Goal: Task Accomplishment & Management: Manage account settings

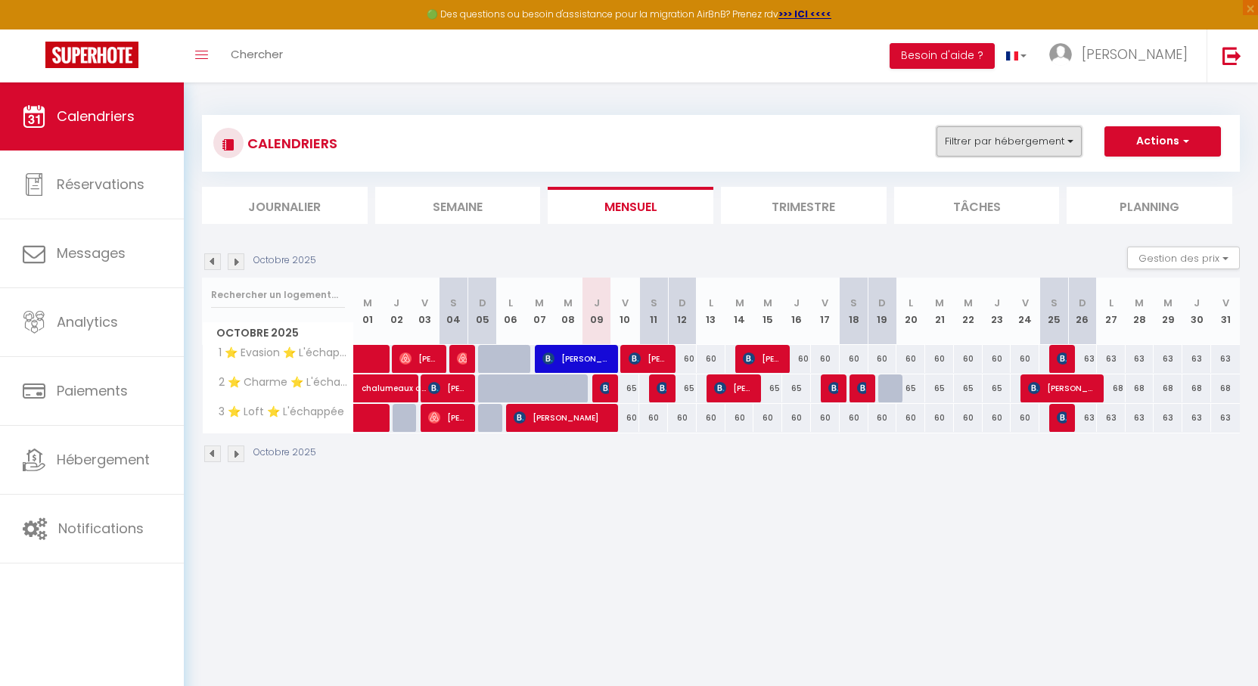
click at [962, 143] on button "Filtrer par hébergement" at bounding box center [1009, 141] width 145 height 30
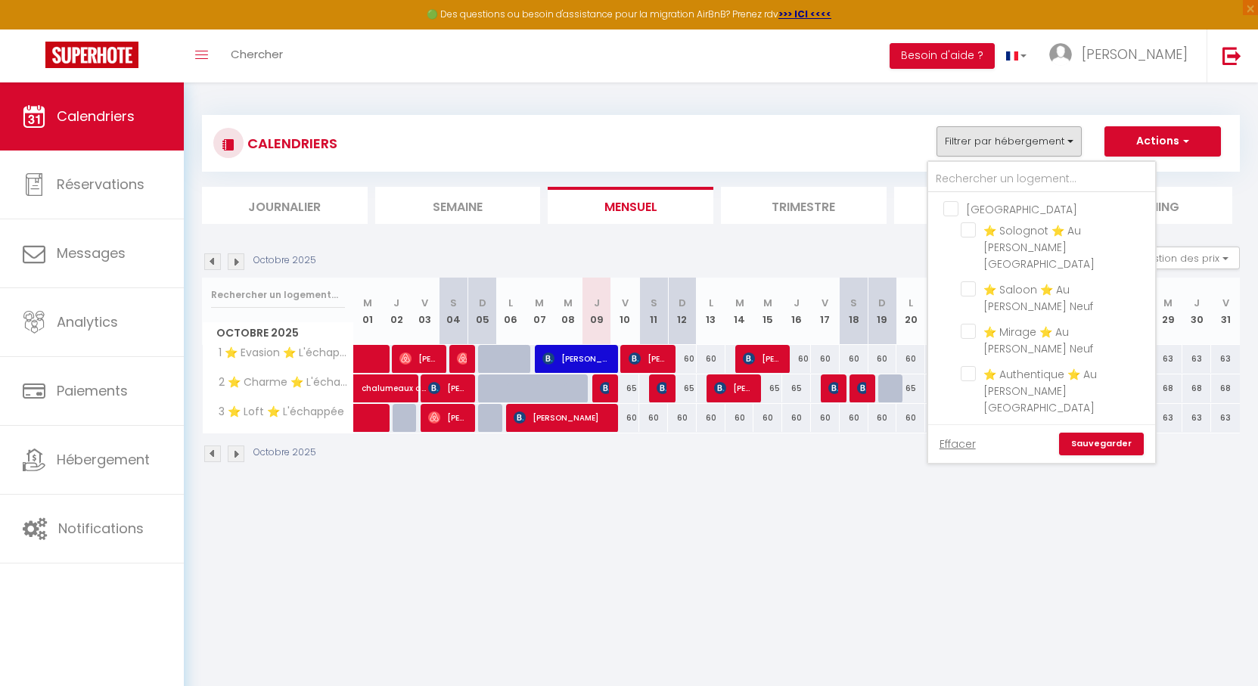
click at [958, 436] on input "[GEOGRAPHIC_DATA]" at bounding box center [1056, 443] width 227 height 15
checkbox input "false"
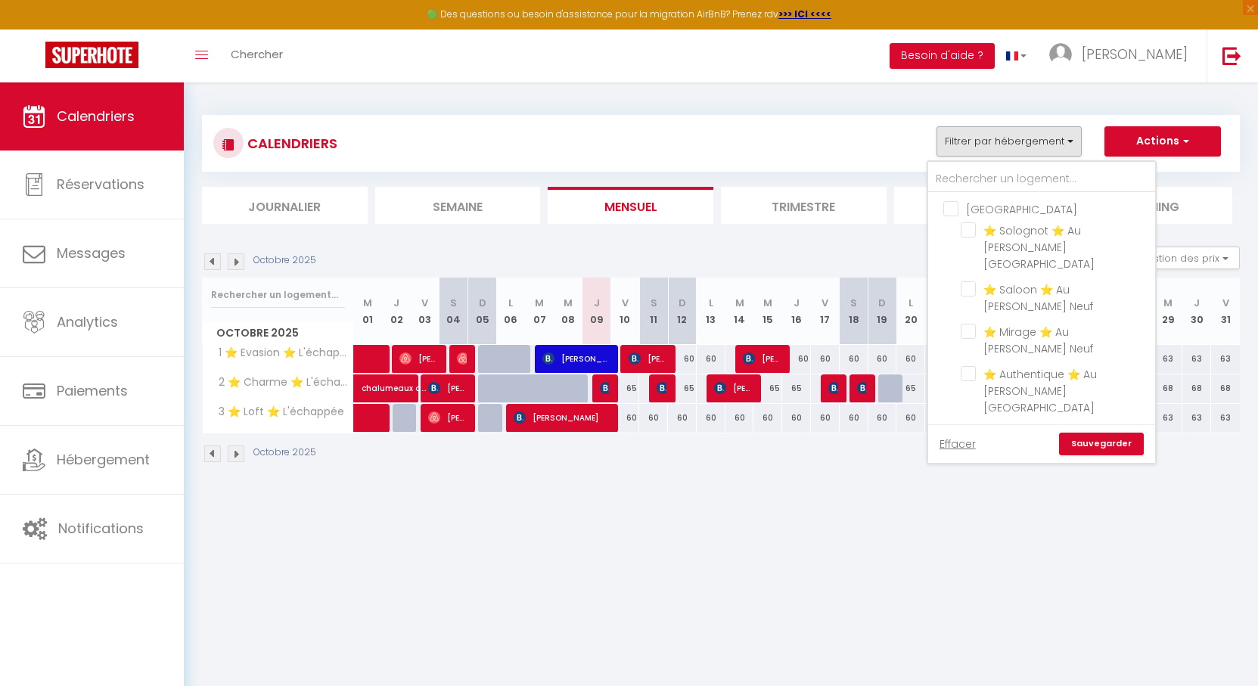
checkbox input "false"
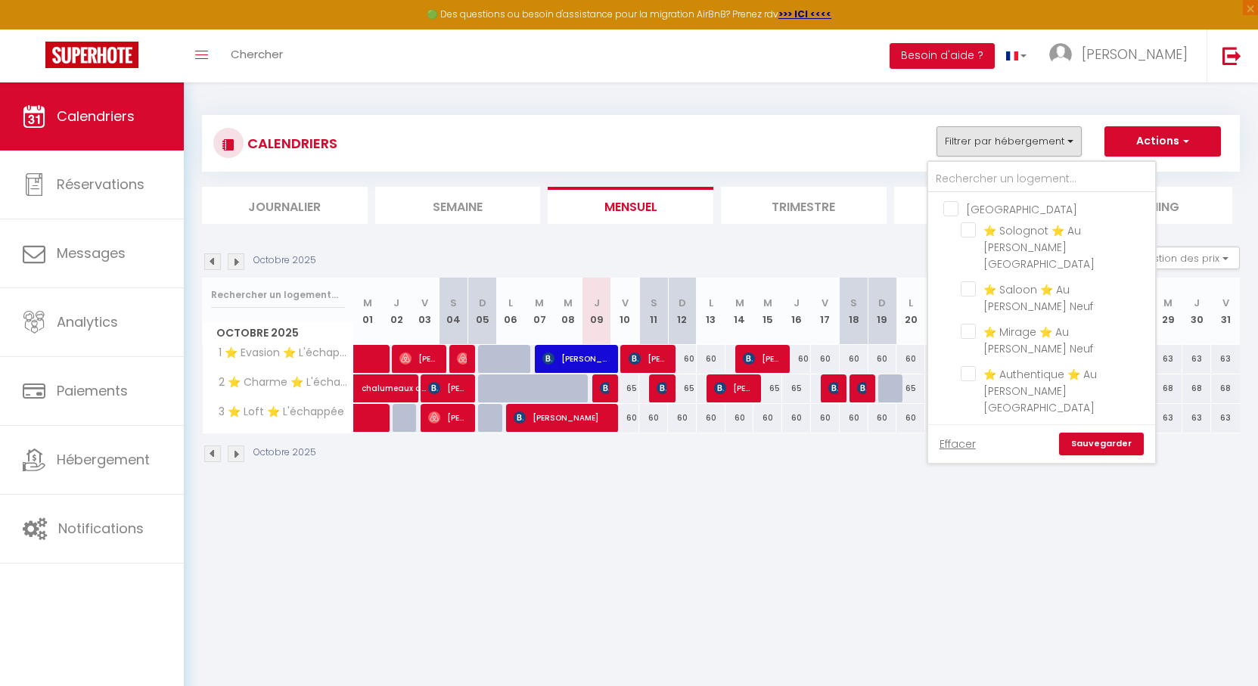
checkbox input "false"
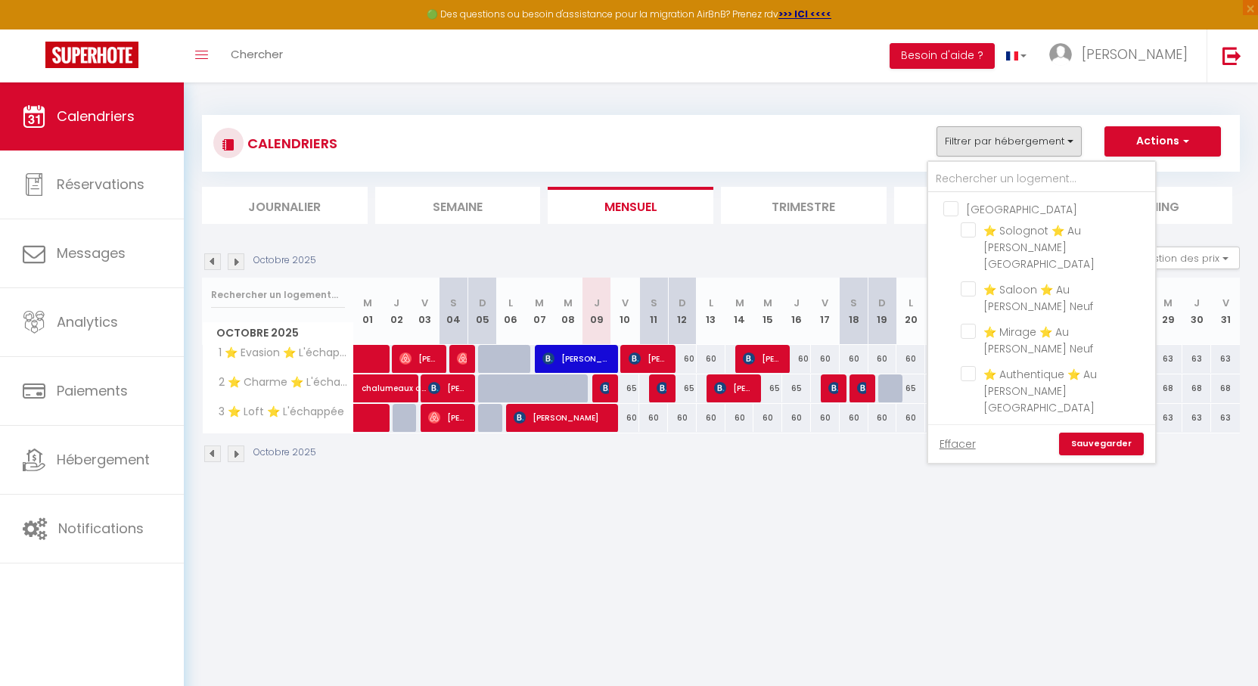
scroll to position [227, 0]
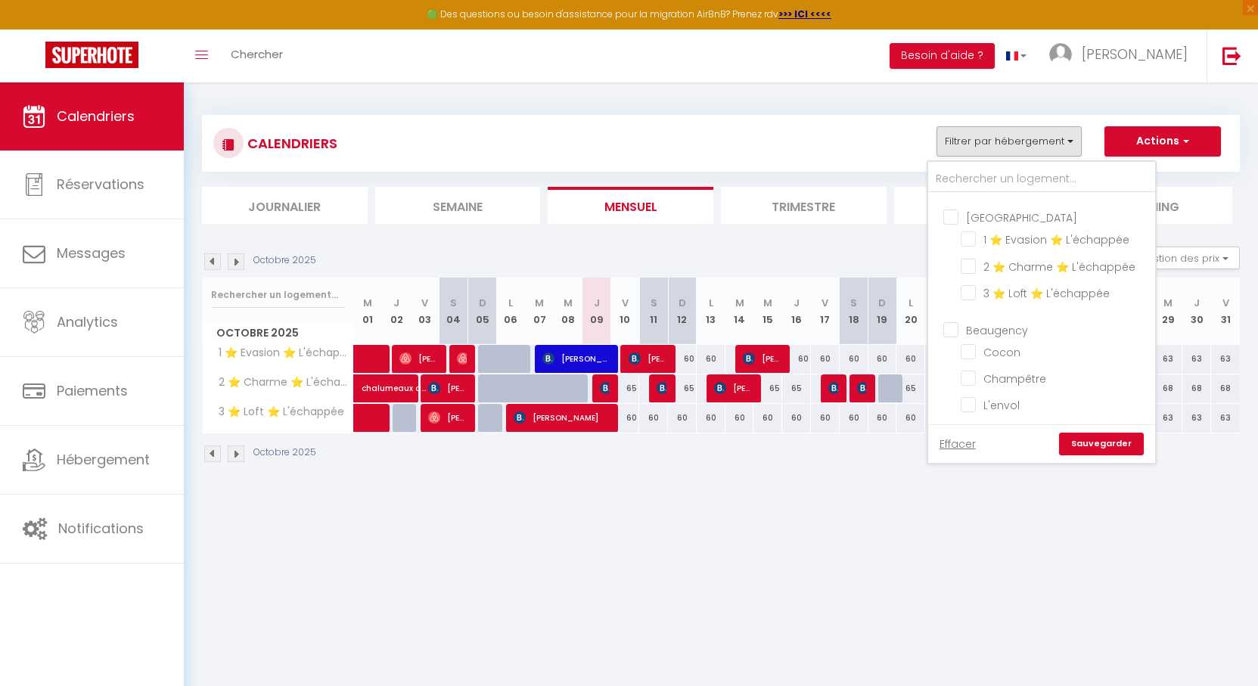
click at [1105, 449] on link "Sauvegarder" at bounding box center [1101, 444] width 85 height 23
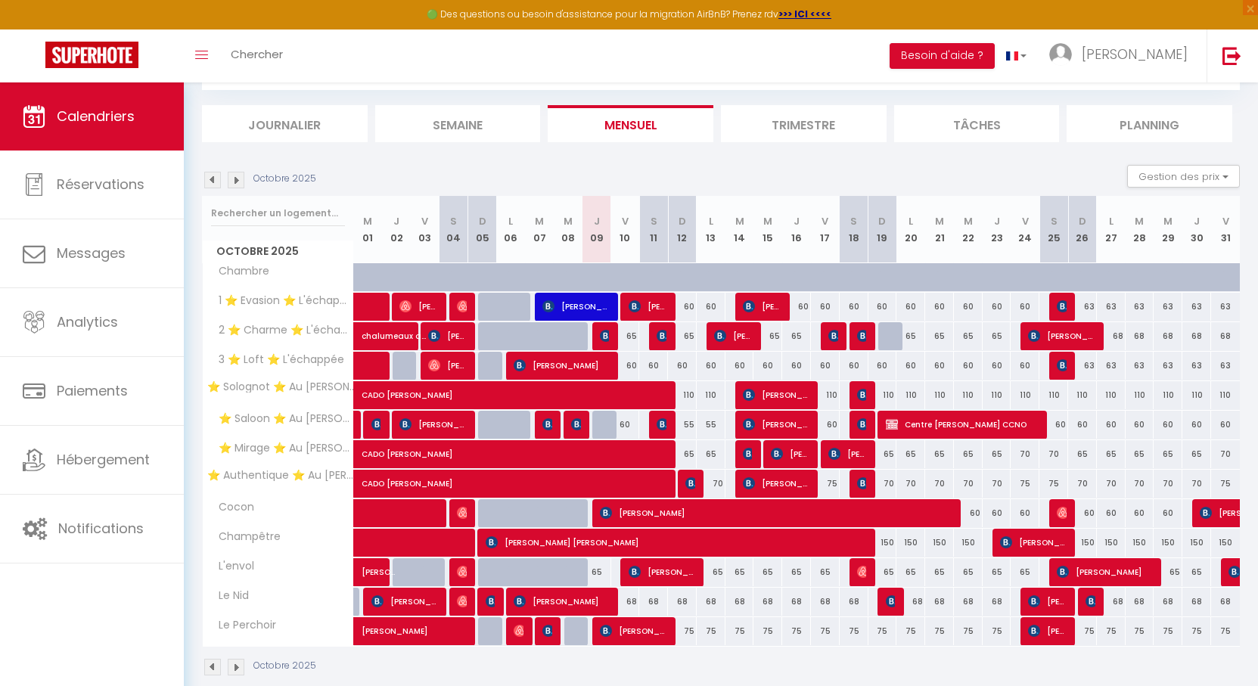
scroll to position [105, 0]
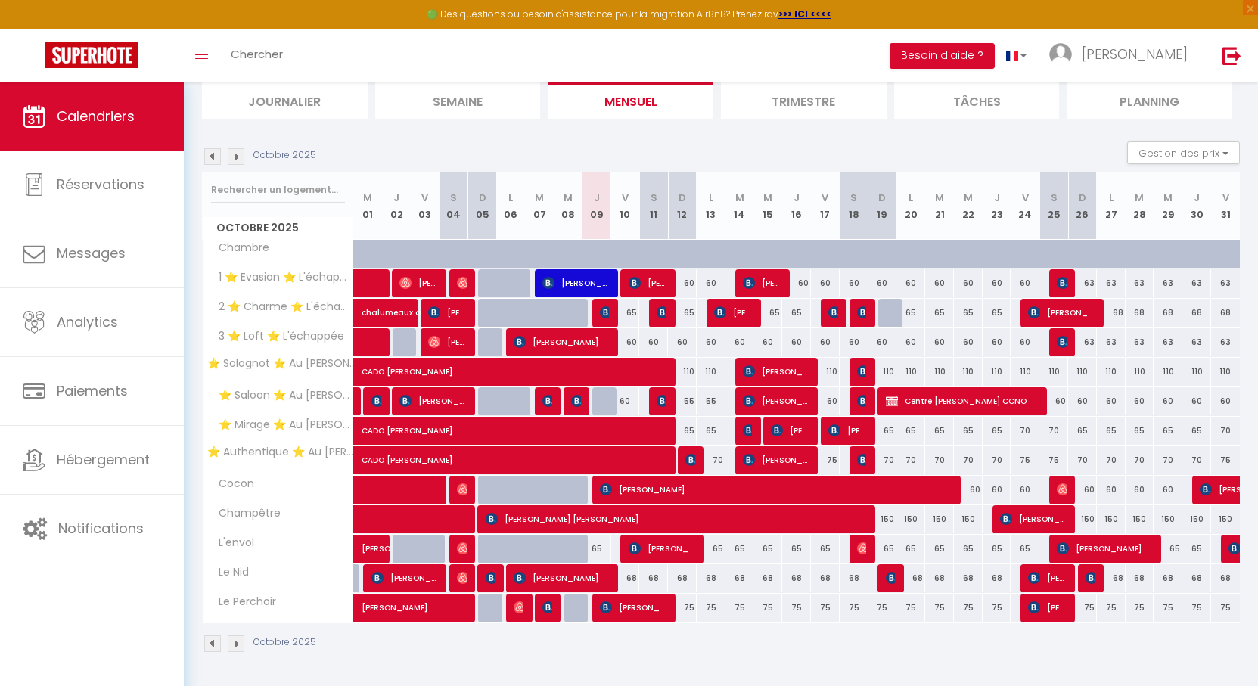
click at [611, 402] on div "60" at bounding box center [625, 401] width 29 height 28
type input "60"
type input "Ven 10 Octobre 2025"
type input "[PERSON_NAME] 11 Octobre 2025"
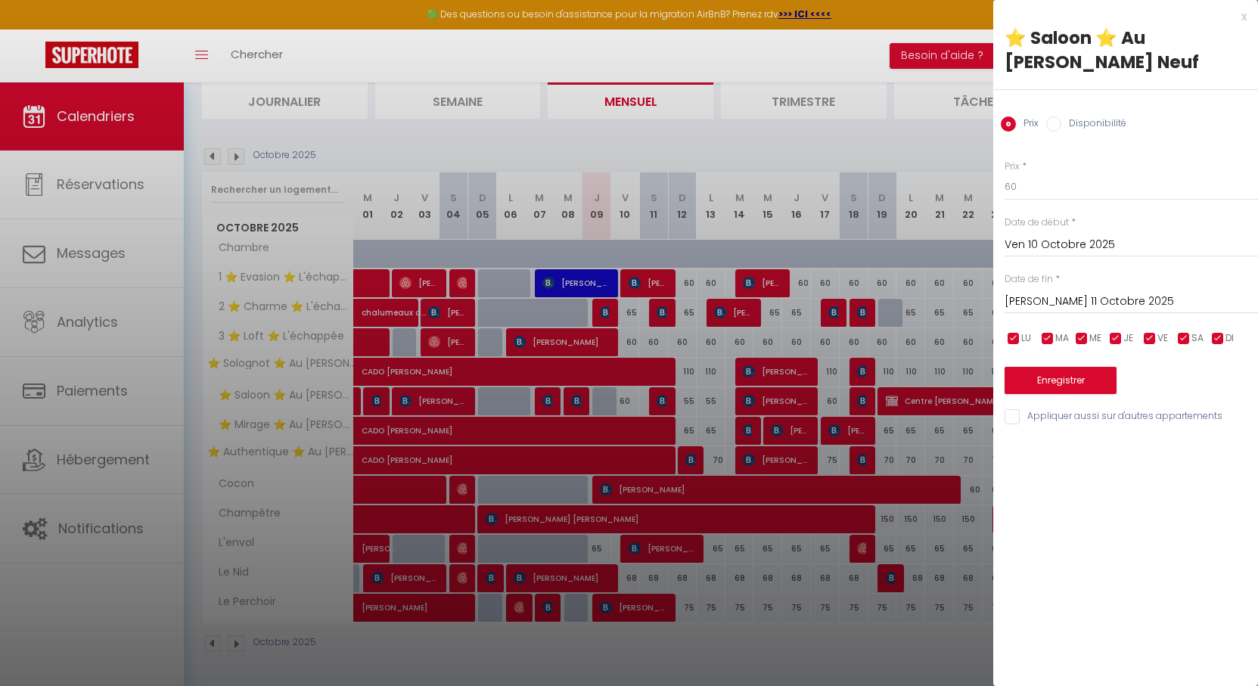
click at [1079, 117] on label "Disponibilité" at bounding box center [1093, 125] width 65 height 17
click at [1061, 117] on input "Disponibilité" at bounding box center [1053, 124] width 15 height 15
radio input "true"
radio input "false"
click at [1062, 368] on button "Enregistrer" at bounding box center [1061, 381] width 112 height 27
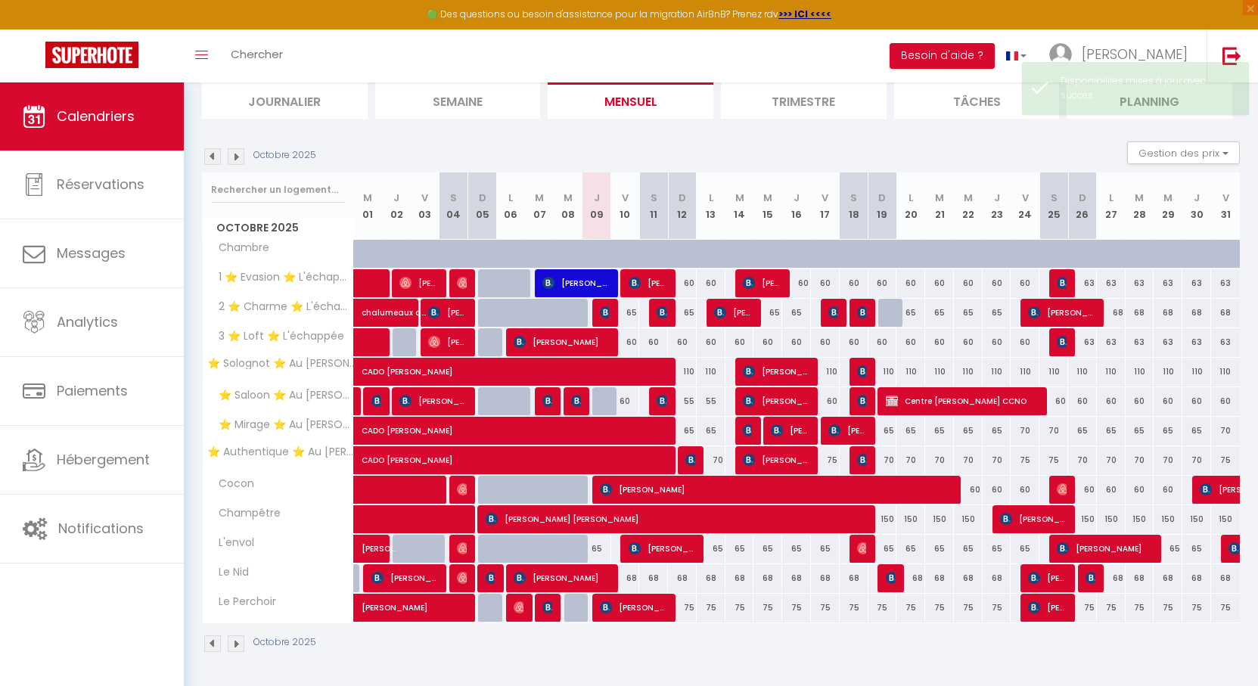
click at [607, 402] on div at bounding box center [606, 401] width 29 height 29
select select "1"
type input "Jeu 09 Octobre 2025"
type input "Ven 10 Octobre 2025"
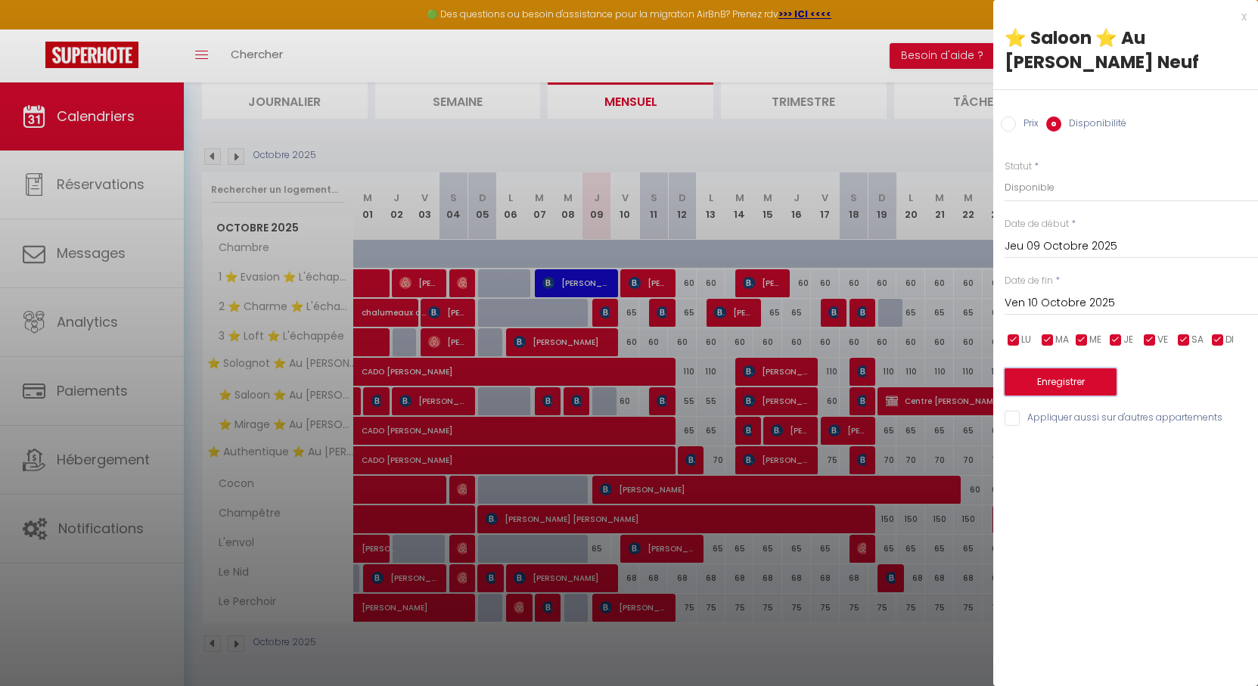
click at [1060, 368] on button "Enregistrer" at bounding box center [1061, 381] width 112 height 27
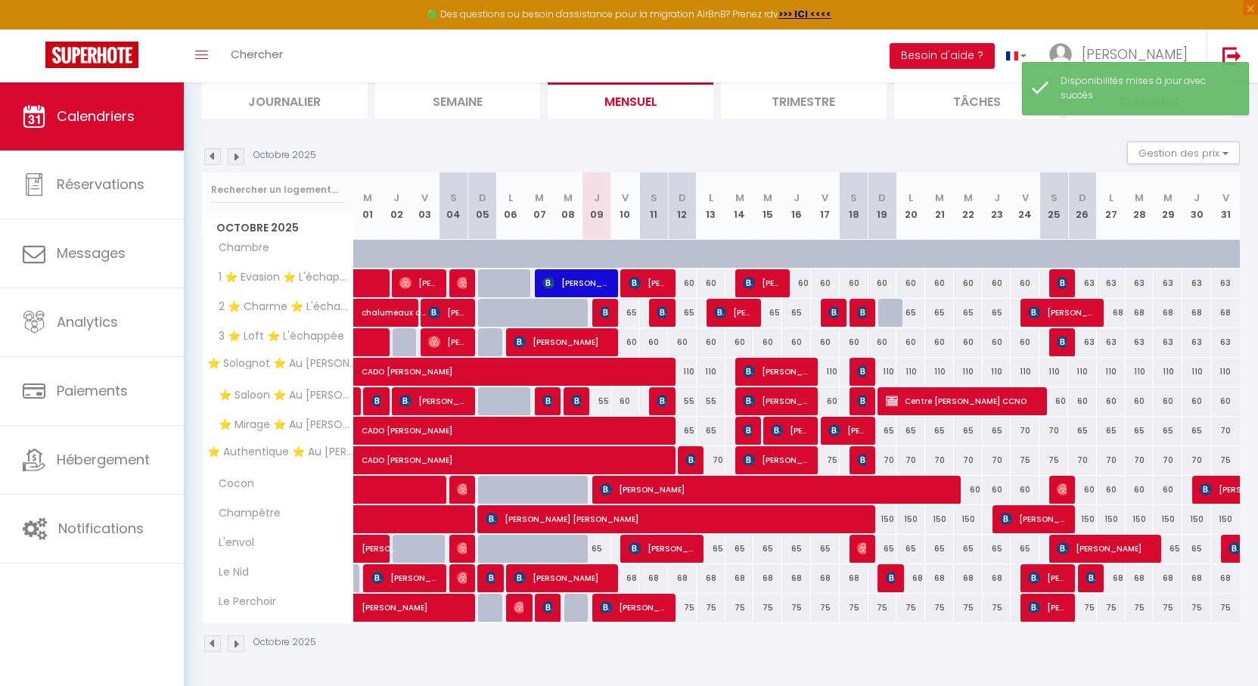
drag, startPoint x: 635, startPoint y: 145, endPoint x: 600, endPoint y: 141, distance: 34.9
click at [600, 141] on div "Octobre 2025 Gestion des prix Nb Nuits minimum Règles Disponibilité" at bounding box center [721, 156] width 1038 height 31
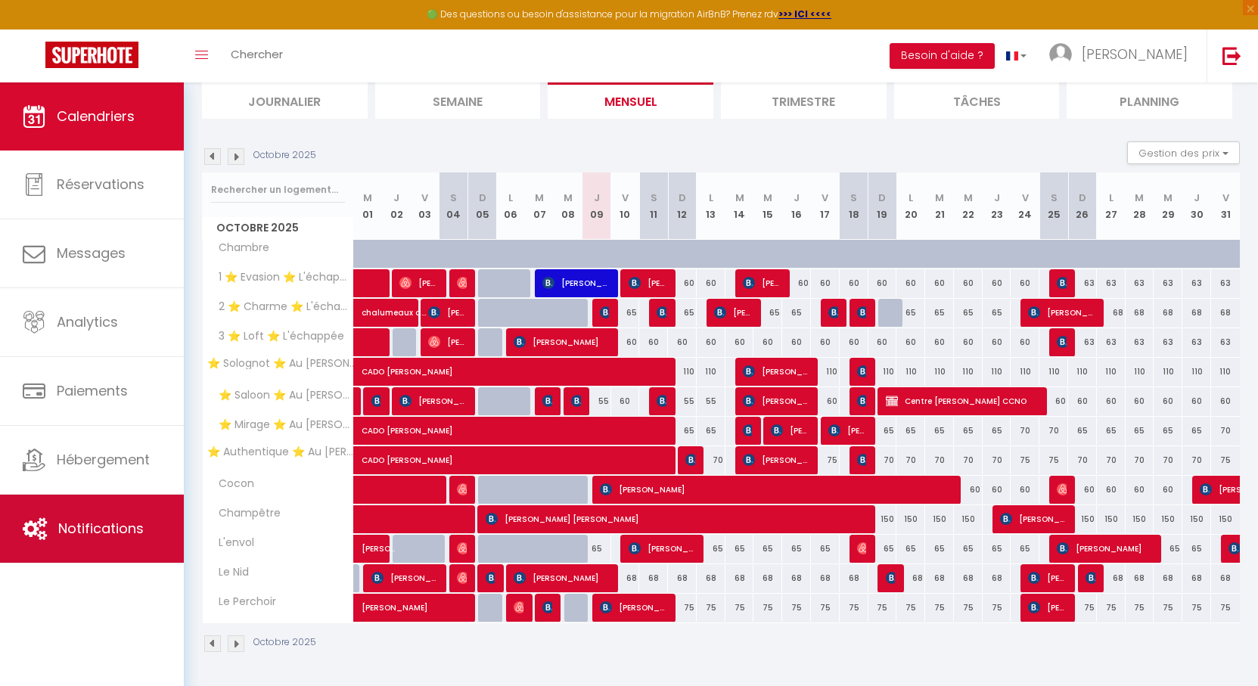
click at [97, 510] on link "Notifications" at bounding box center [92, 529] width 184 height 68
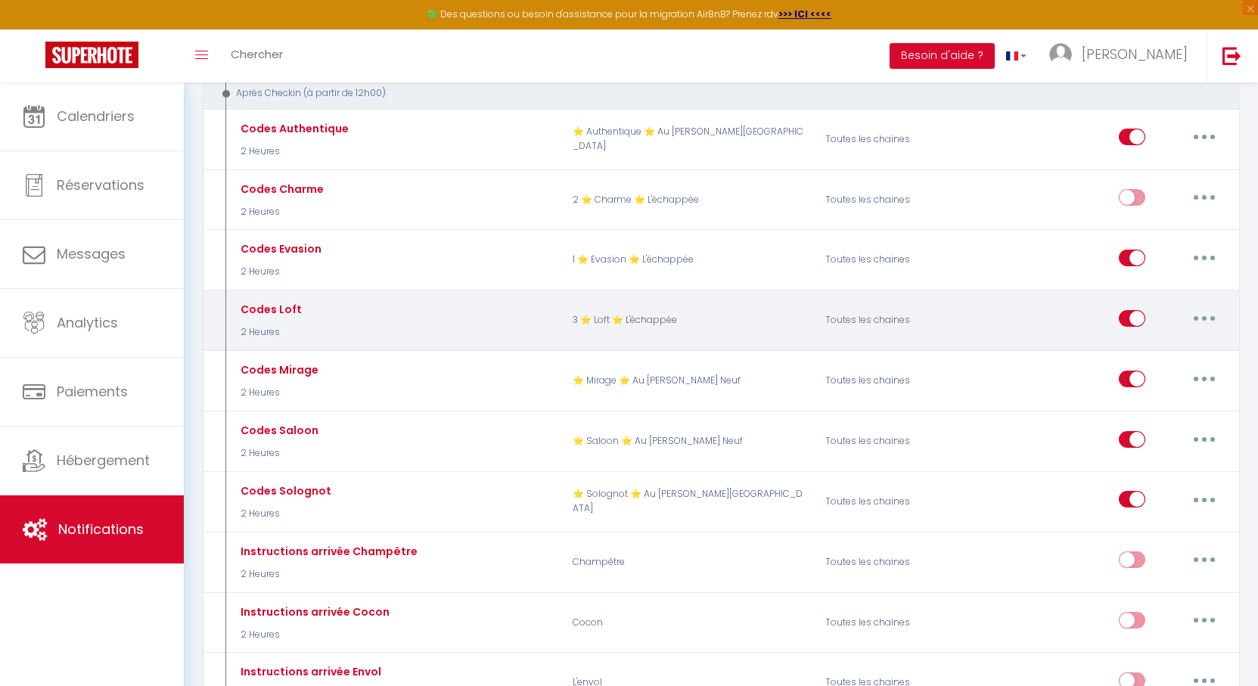
scroll to position [984, 0]
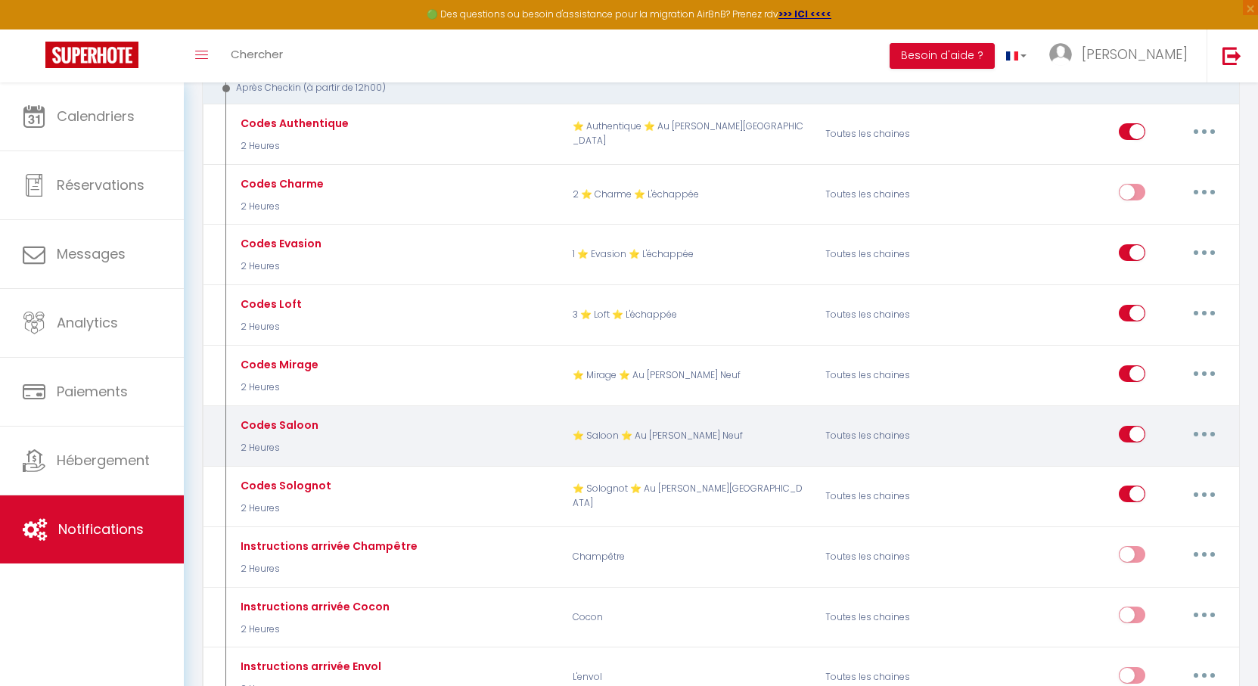
click at [1132, 426] on input "checkbox" at bounding box center [1132, 437] width 26 height 23
checkbox input "false"
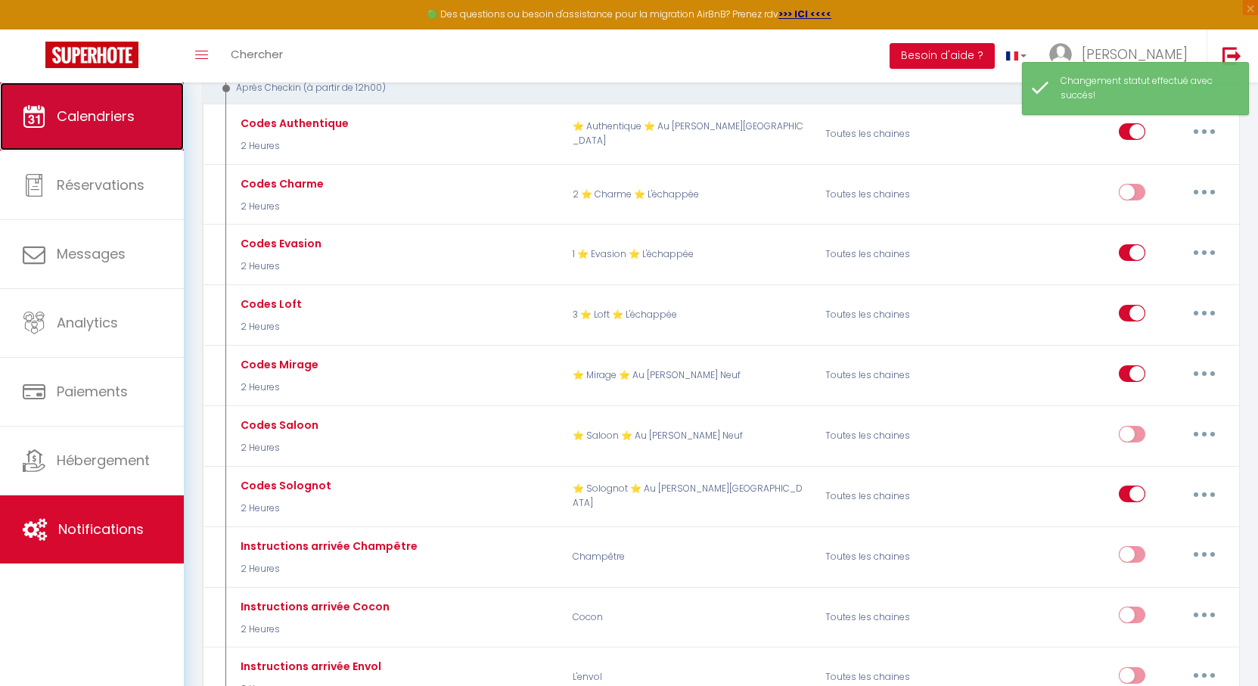
click at [89, 108] on span "Calendriers" at bounding box center [96, 116] width 78 height 19
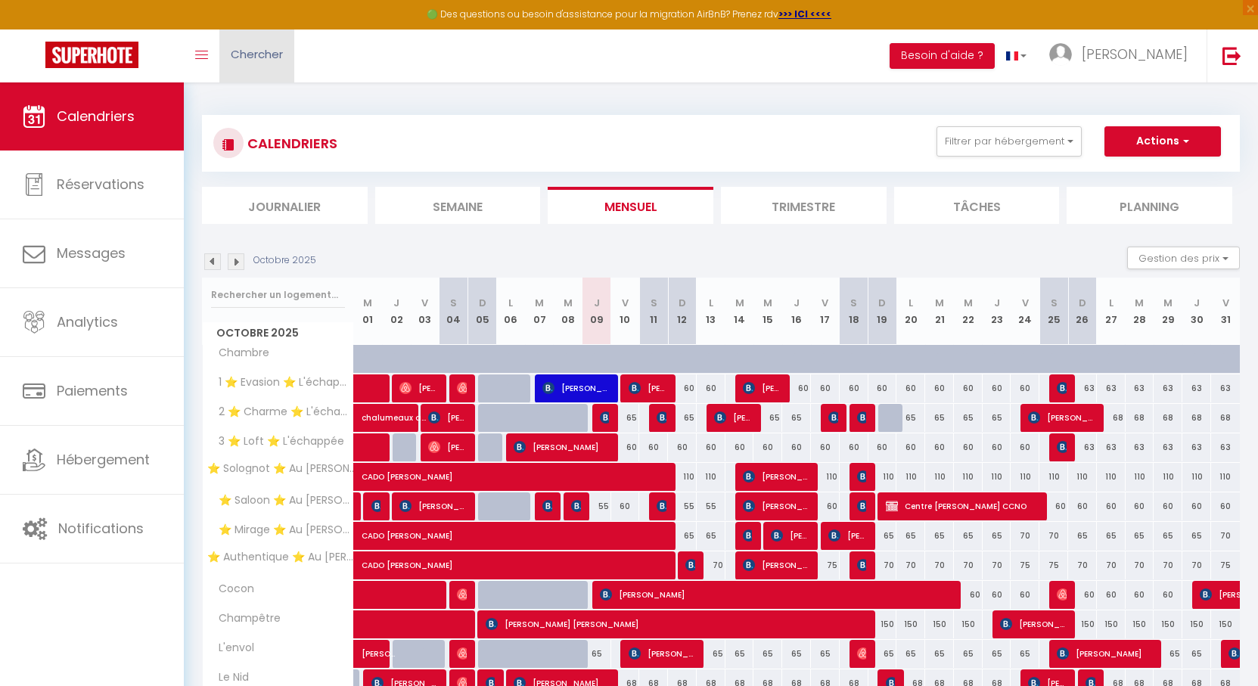
click at [272, 54] on span "Chercher" at bounding box center [257, 54] width 52 height 16
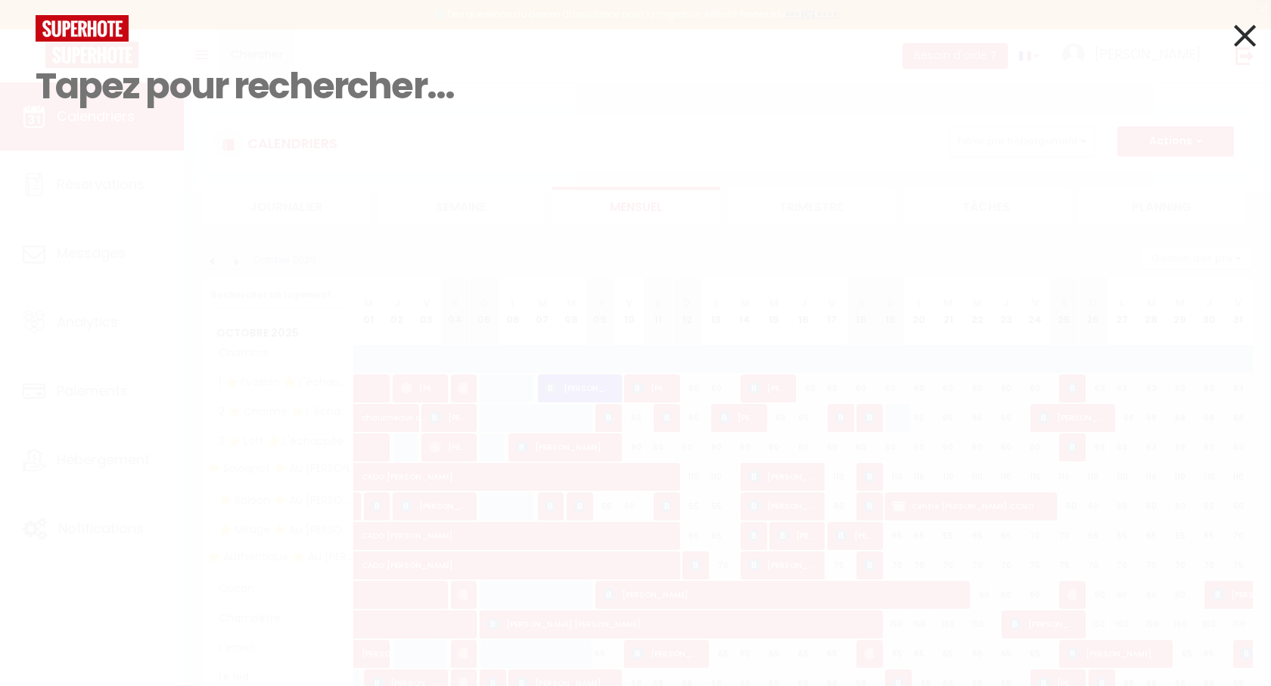
paste input "Bonsoir, Il est toujours disponible. Pouvez-vous me transmettre les information…"
type input "Bonsoir, Il est toujours disponible. Pouvez-vous me transmettre les information…"
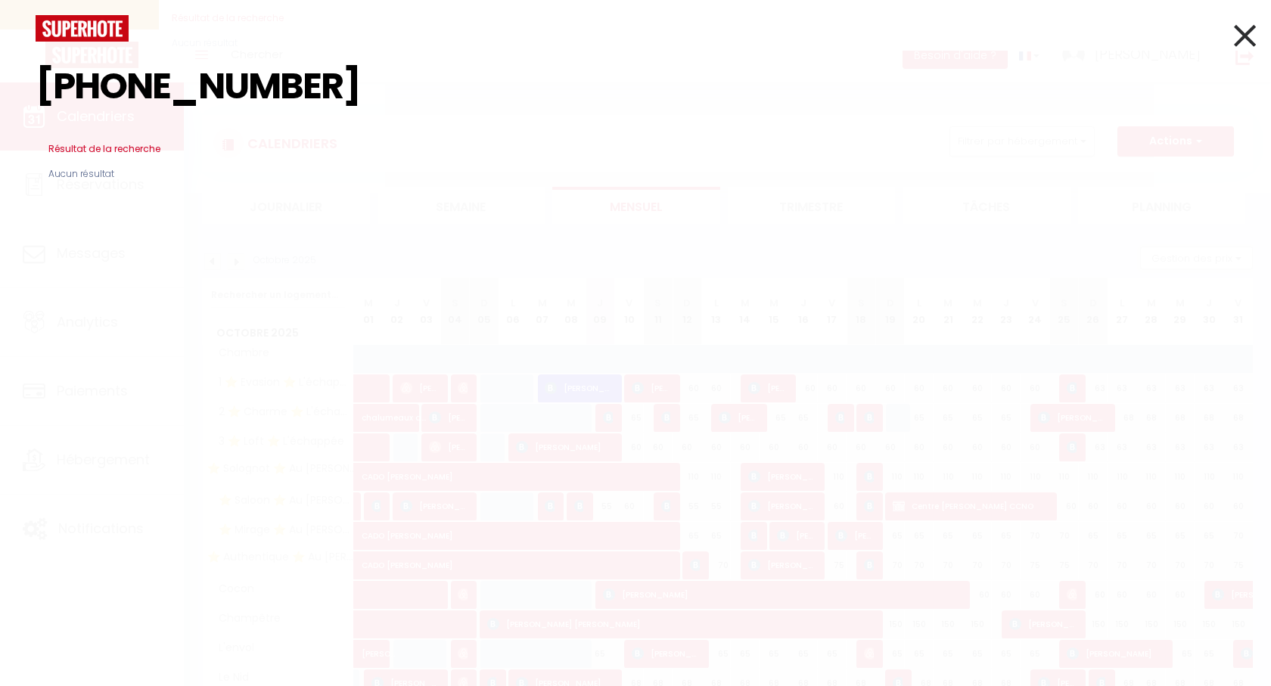
type input "[PHONE_NUMBER]"
click at [1239, 42] on icon at bounding box center [1245, 36] width 22 height 38
